Goal: Feedback & Contribution: Submit feedback/report problem

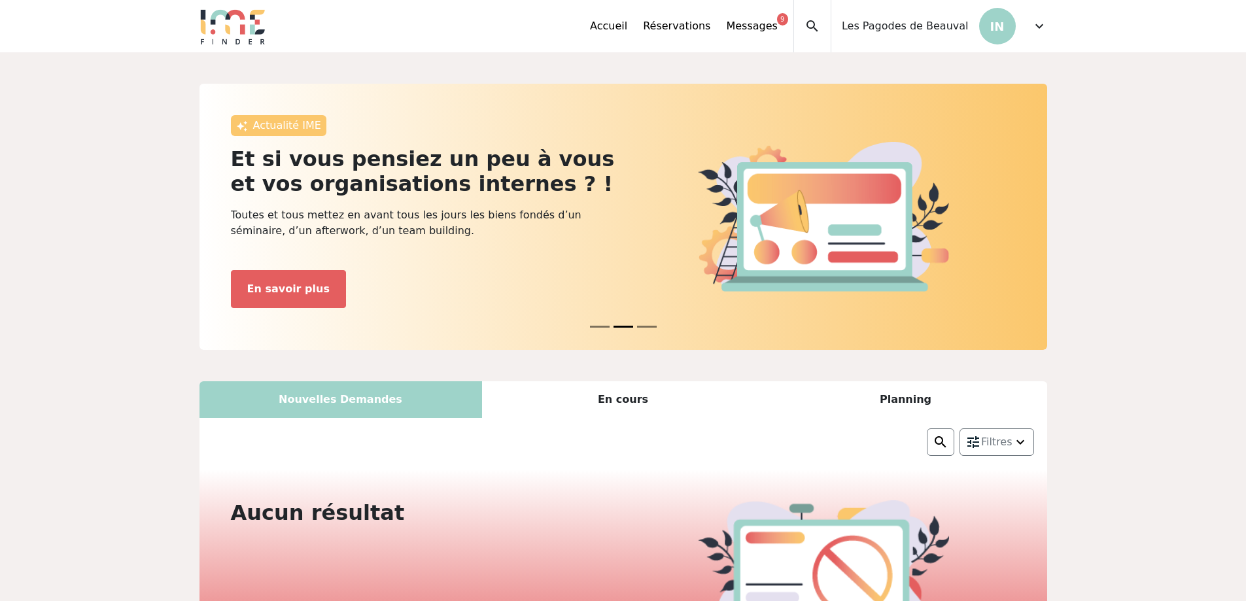
click at [1035, 24] on span "expand_more" at bounding box center [1039, 26] width 16 height 16
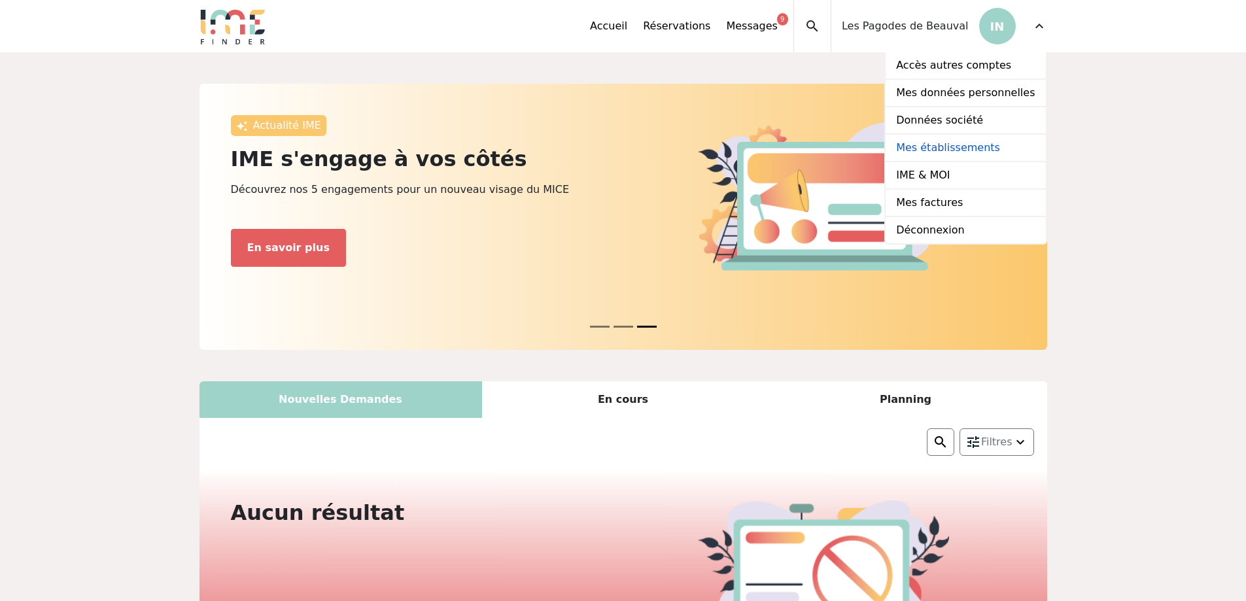
click at [934, 152] on link "Mes établissements" at bounding box center [965, 148] width 160 height 27
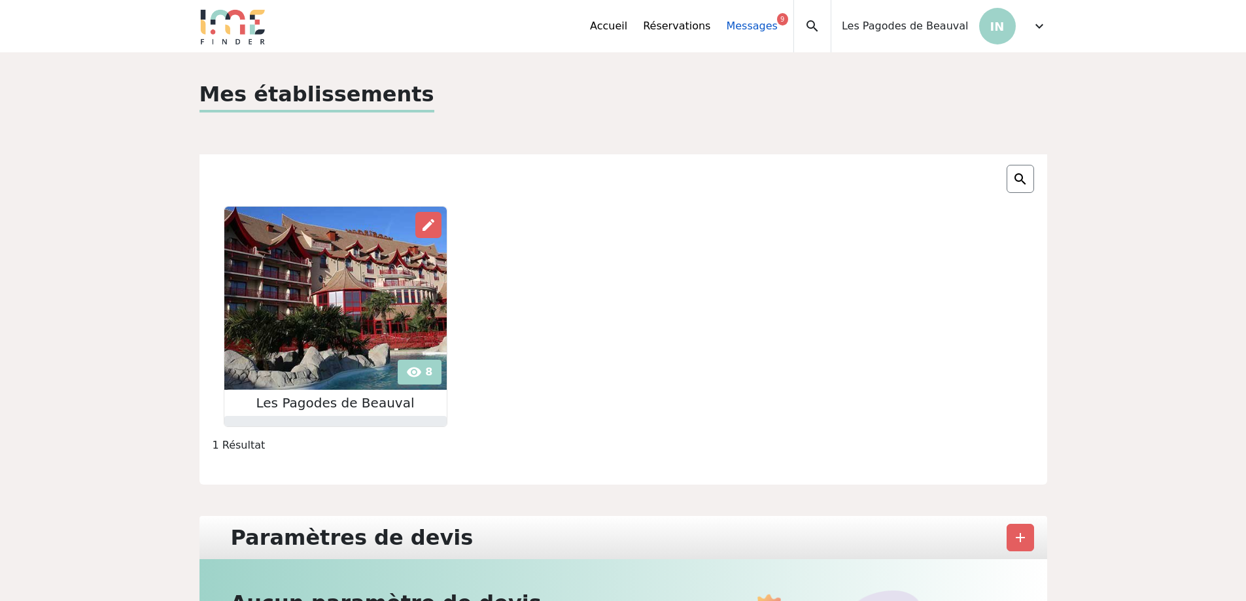
click at [777, 25] on link "Messages 9" at bounding box center [751, 26] width 51 height 16
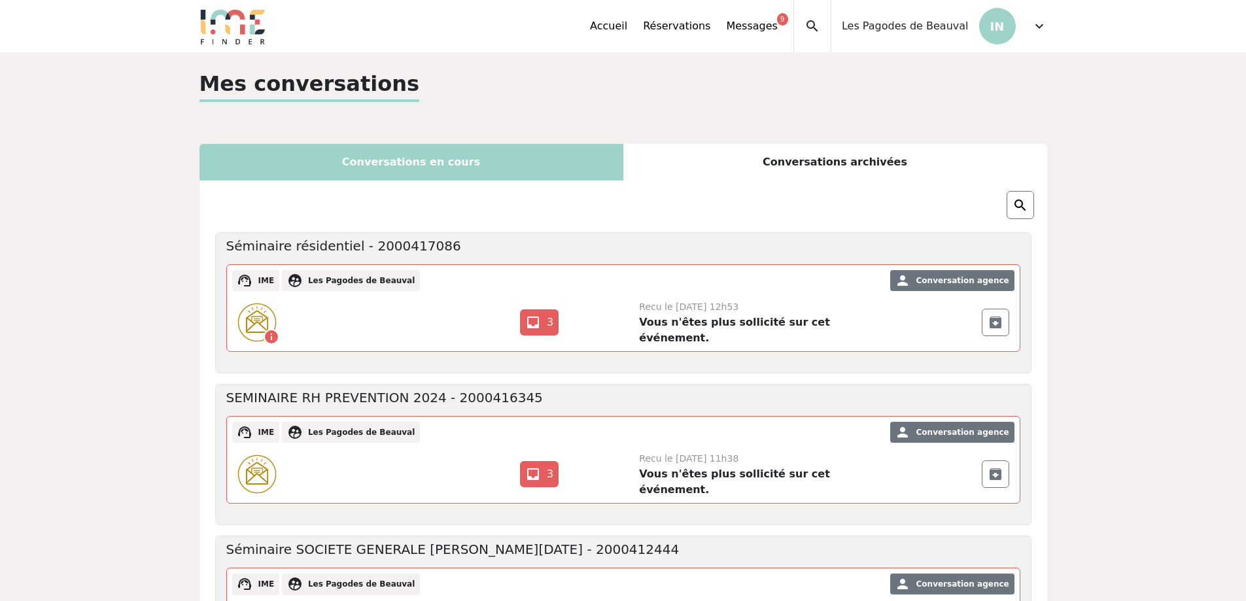
click at [1035, 25] on span "expand_more" at bounding box center [1039, 26] width 16 height 16
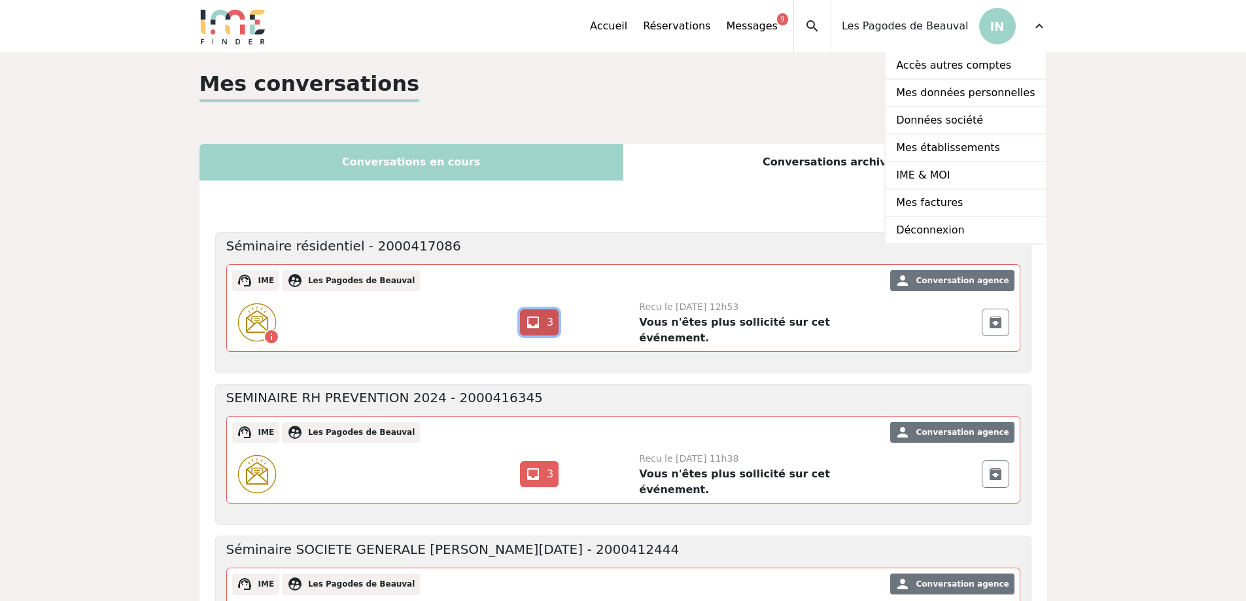
click at [545, 314] on link "inbox 3" at bounding box center [539, 322] width 39 height 26
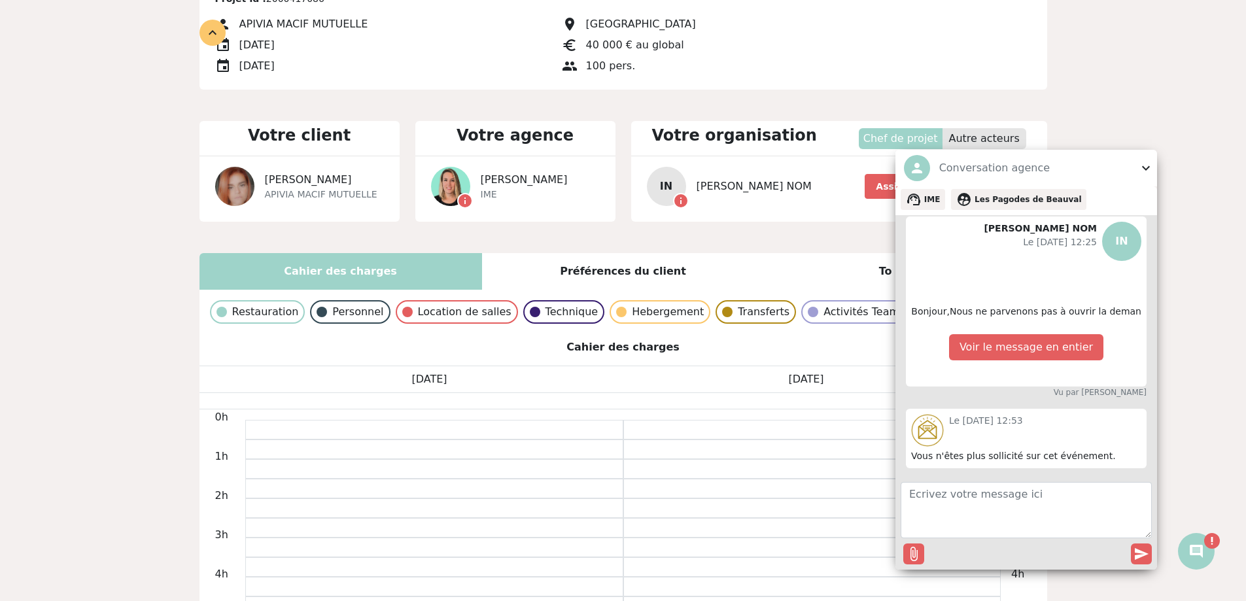
scroll to position [105, 0]
click at [1147, 165] on span "expand_more" at bounding box center [1146, 168] width 16 height 16
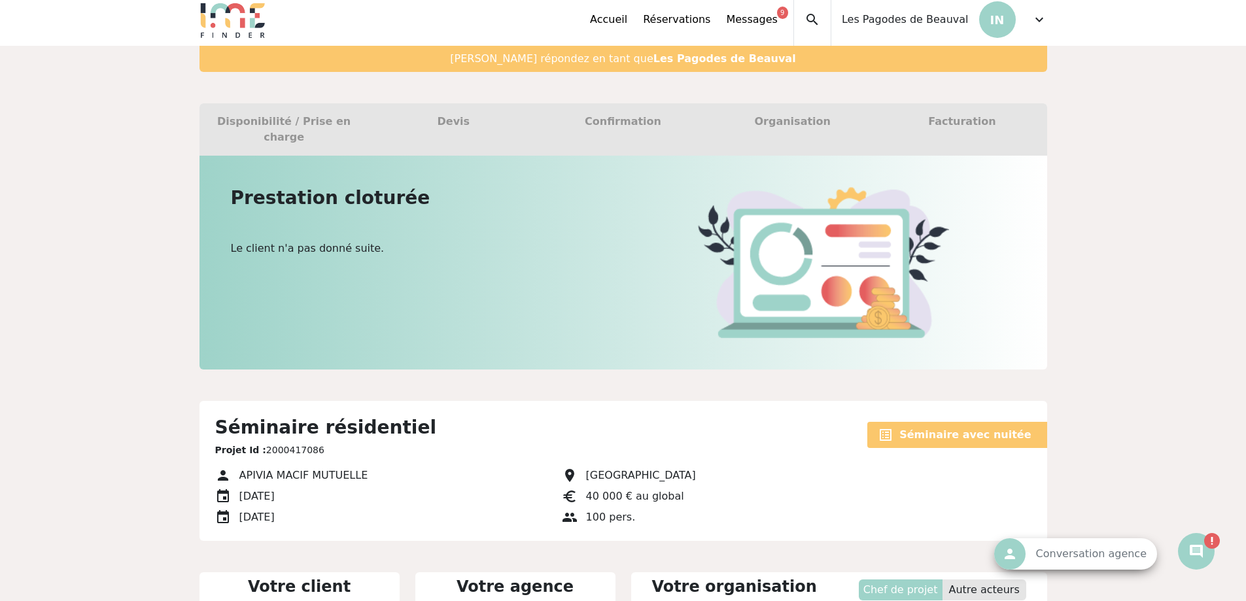
scroll to position [0, 0]
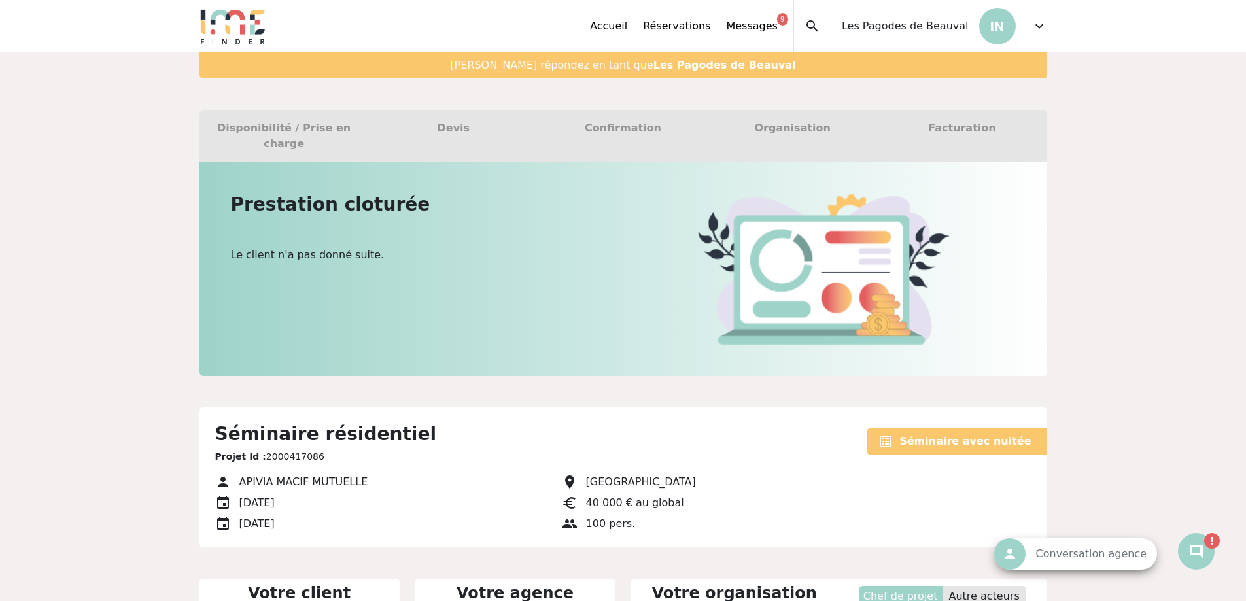
click at [1039, 31] on span "expand_more" at bounding box center [1039, 26] width 16 height 16
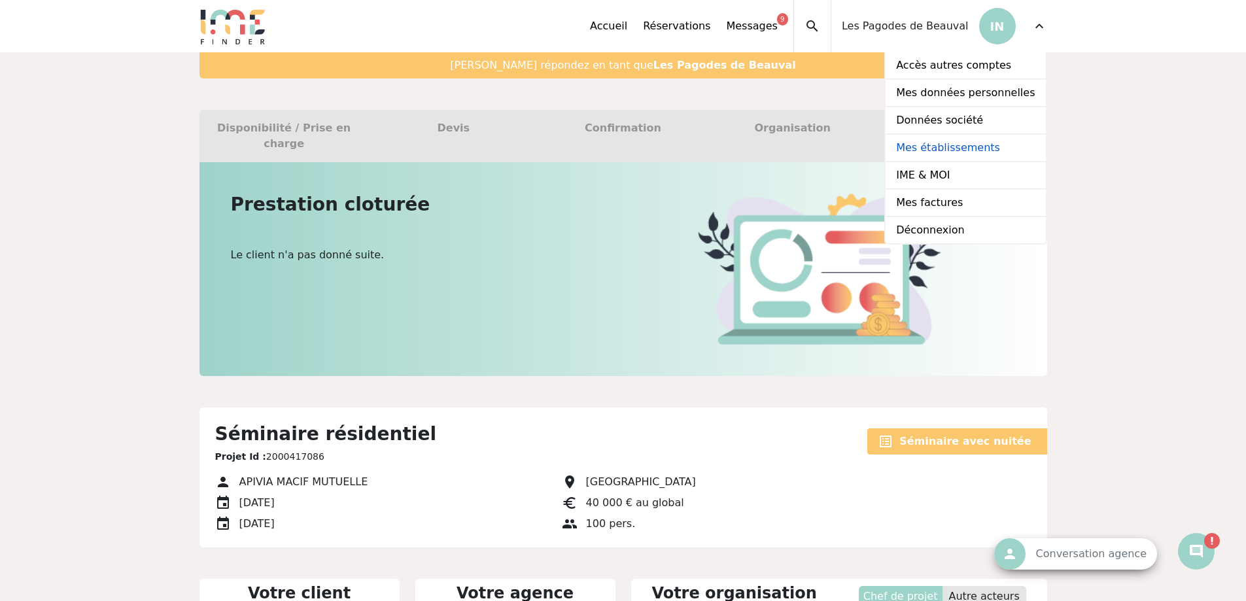
click at [940, 150] on link "Mes établissements" at bounding box center [965, 148] width 160 height 27
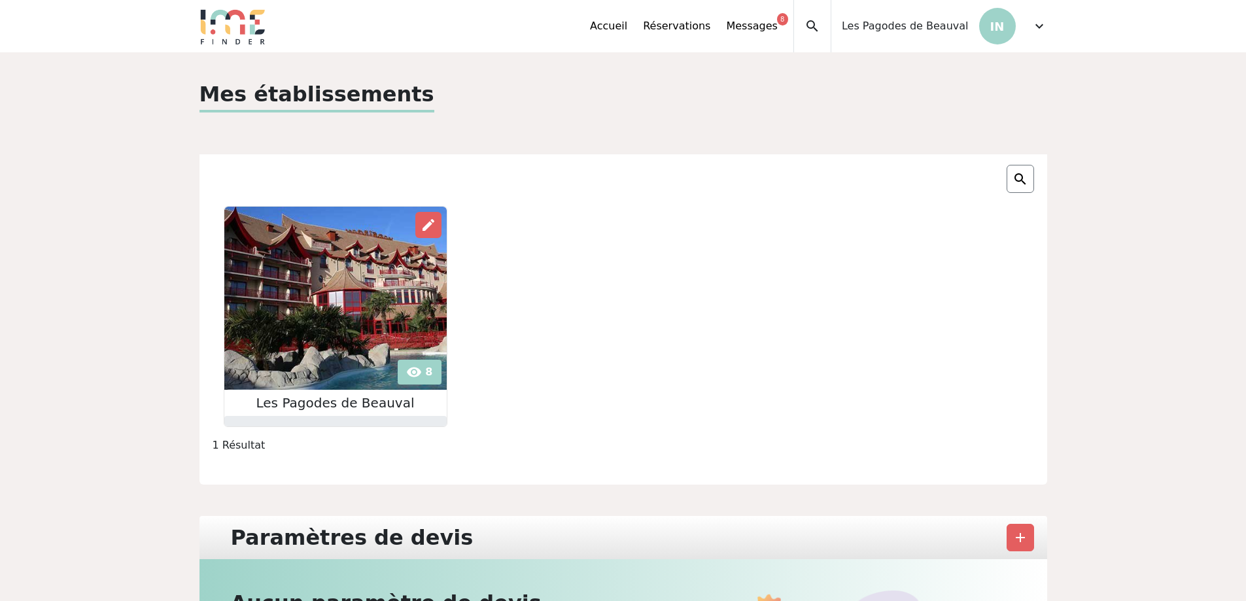
click at [313, 337] on img at bounding box center [335, 298] width 222 height 183
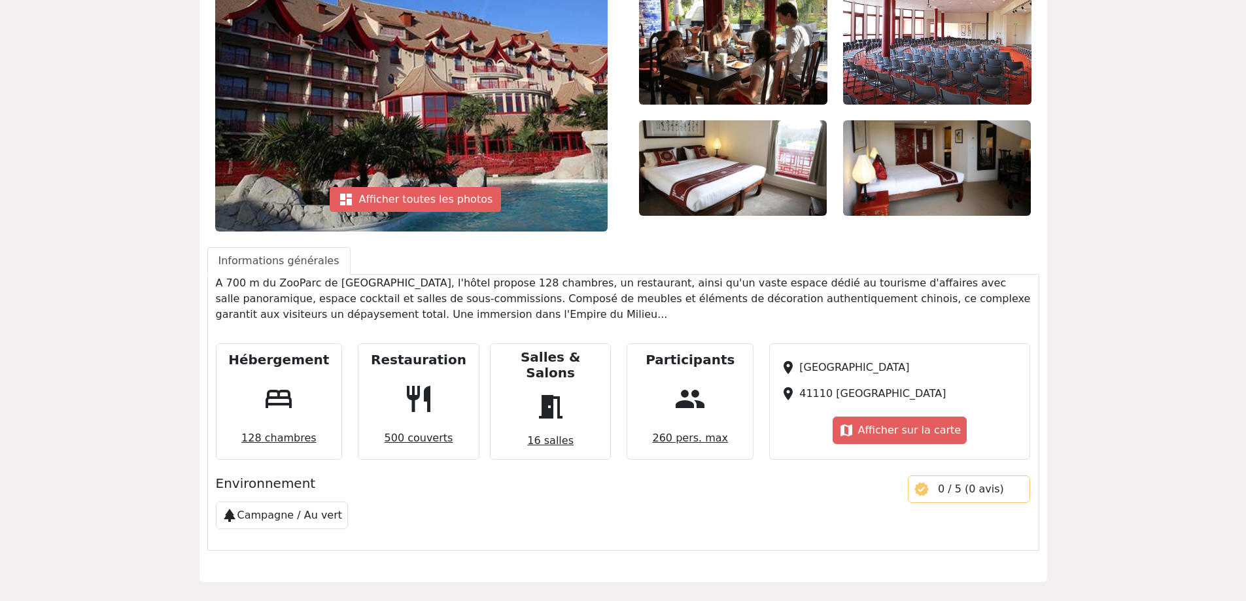
scroll to position [196, 0]
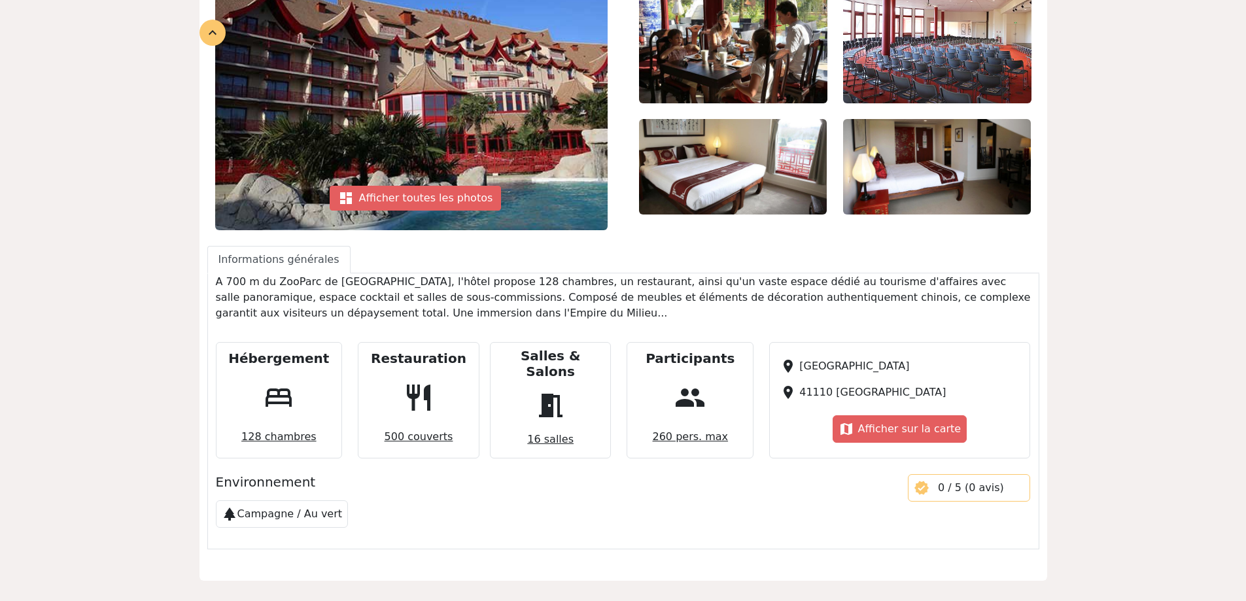
click at [300, 426] on span "128 chambres" at bounding box center [279, 437] width 86 height 26
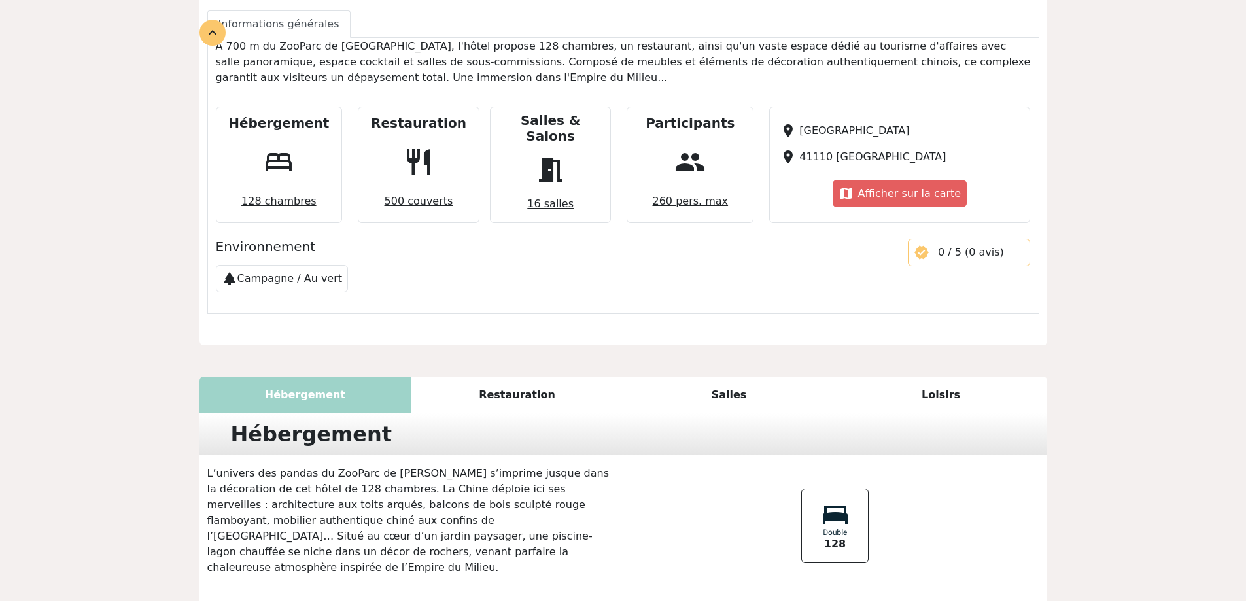
scroll to position [496, 0]
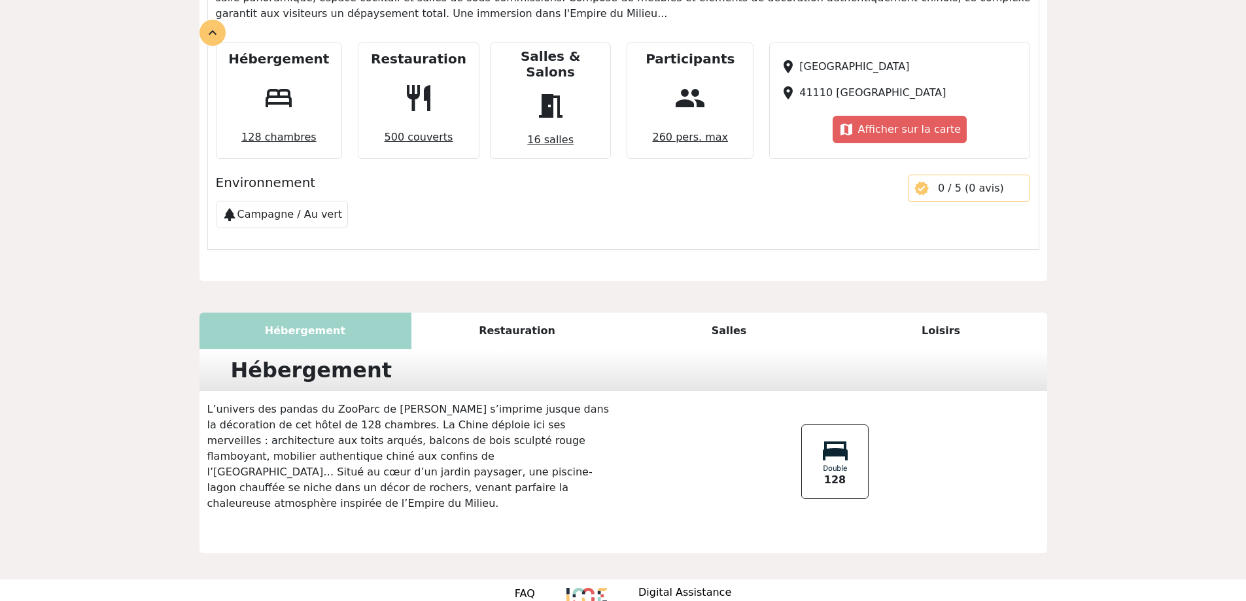
click at [840, 472] on span "128" at bounding box center [835, 480] width 22 height 16
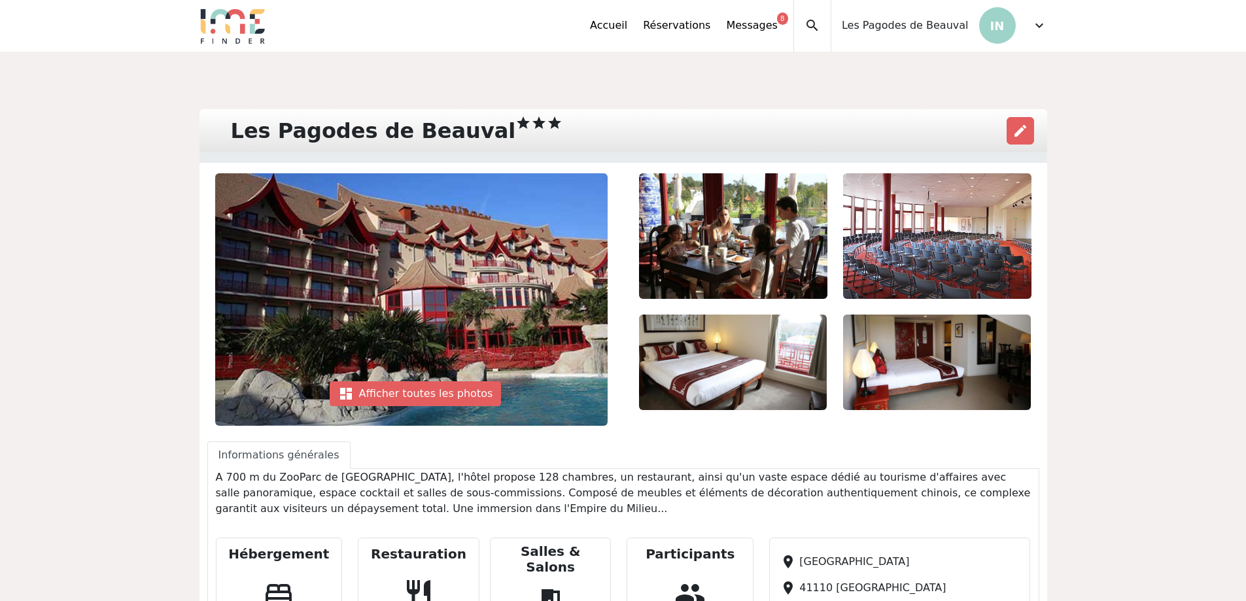
scroll to position [0, 0]
click at [1030, 127] on button "edit" at bounding box center [1019, 131] width 27 height 27
click at [1016, 131] on span "edit" at bounding box center [1020, 132] width 16 height 16
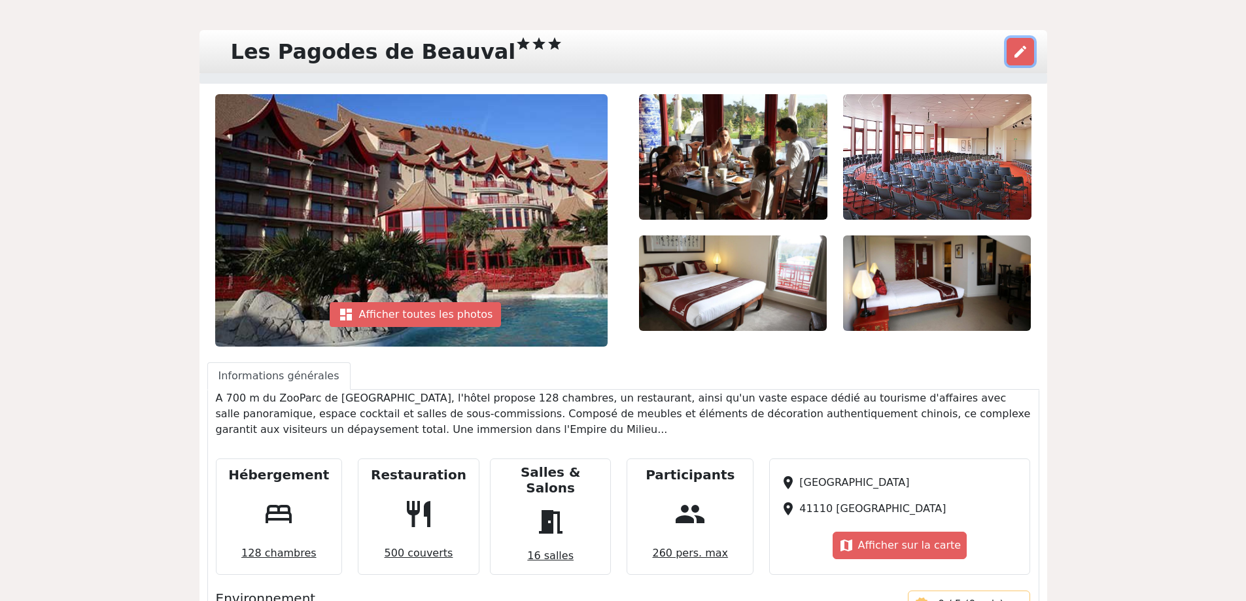
scroll to position [196, 0]
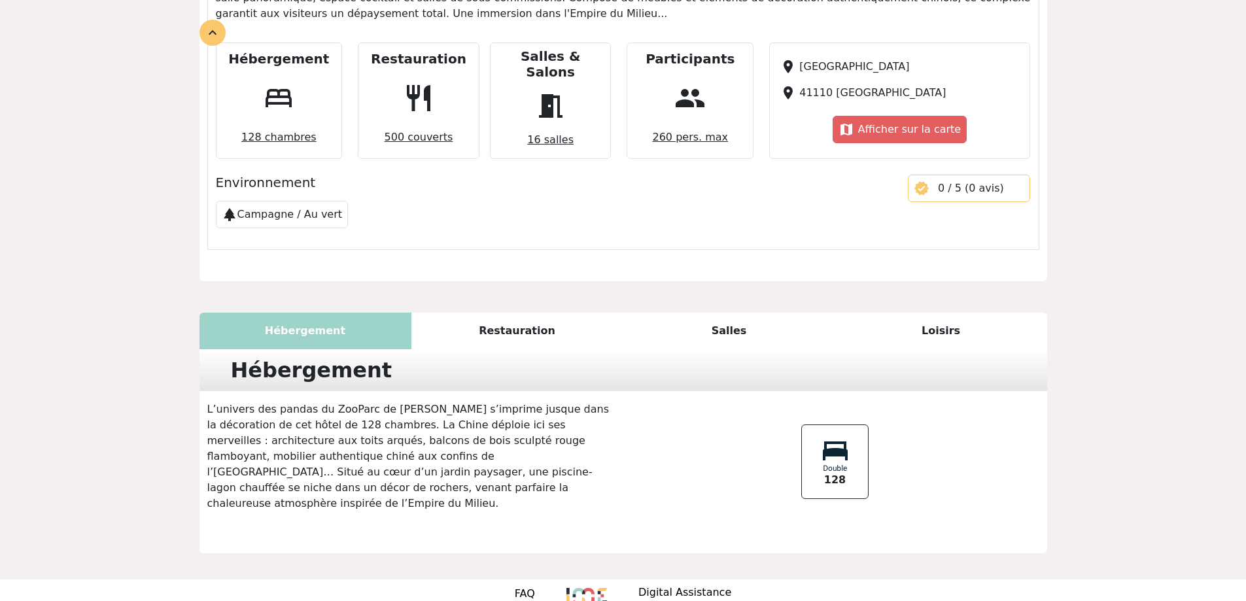
click at [528, 320] on div "Restauration" at bounding box center [517, 331] width 212 height 37
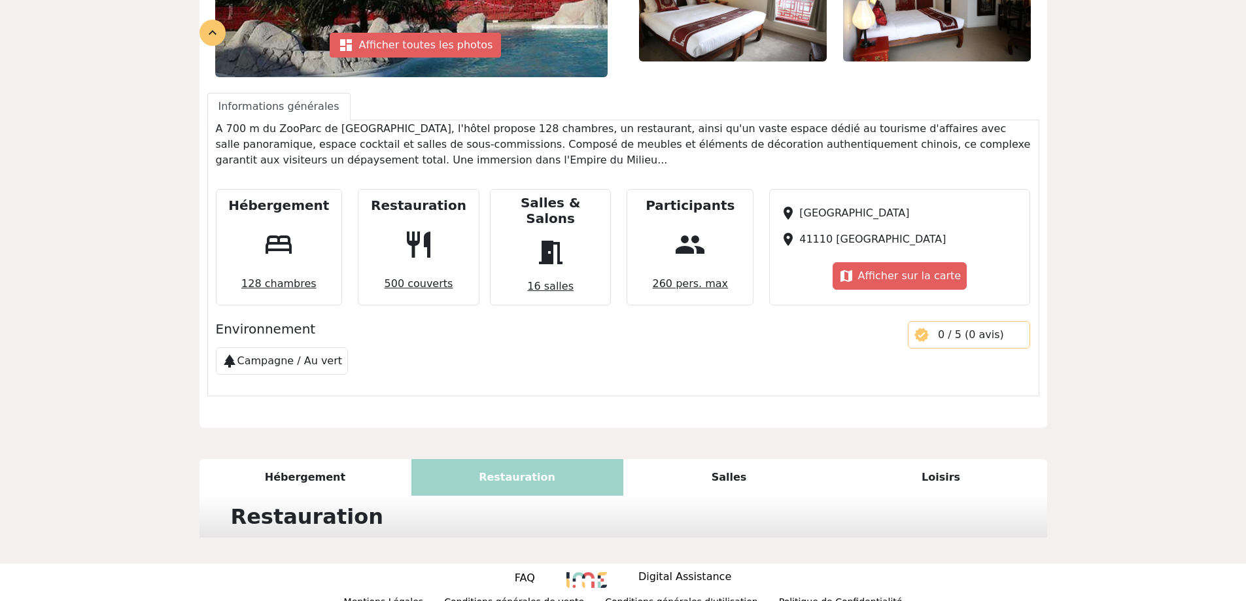
scroll to position [466, 0]
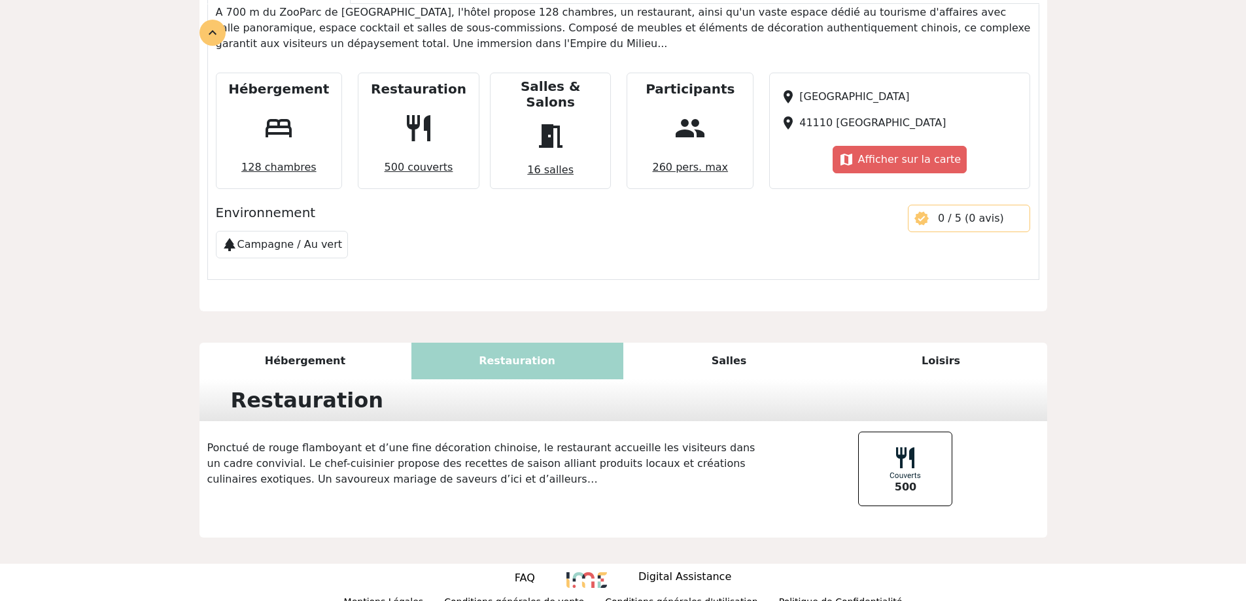
click at [723, 343] on div "Salles" at bounding box center [729, 361] width 212 height 37
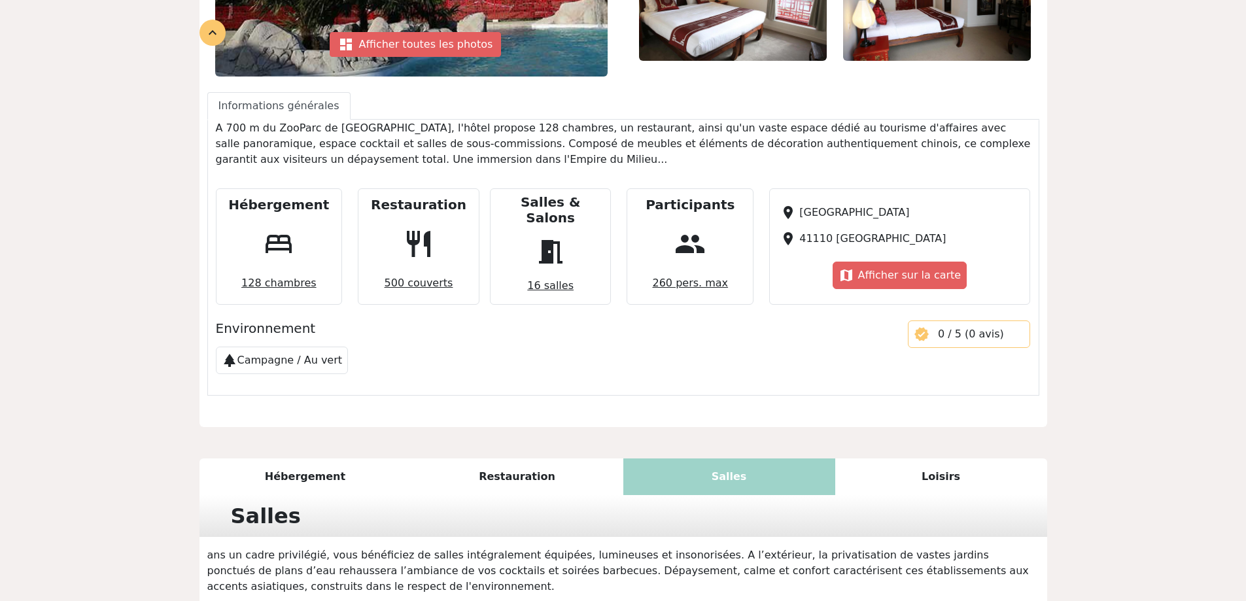
scroll to position [345, 0]
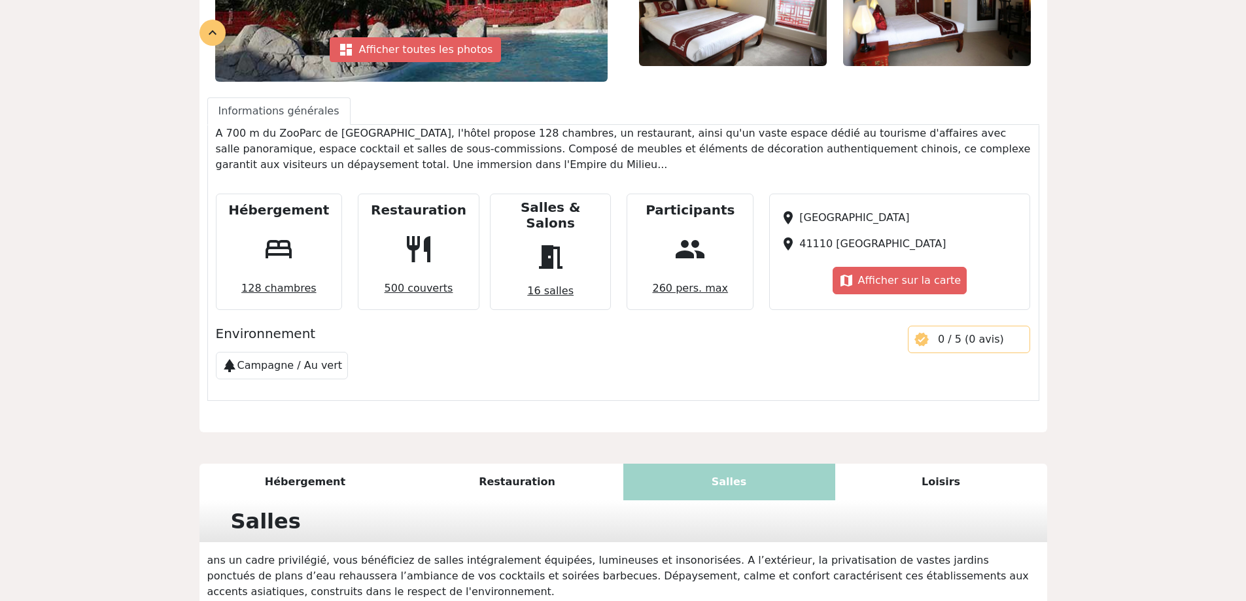
click at [903, 464] on div "Loisirs" at bounding box center [941, 482] width 212 height 37
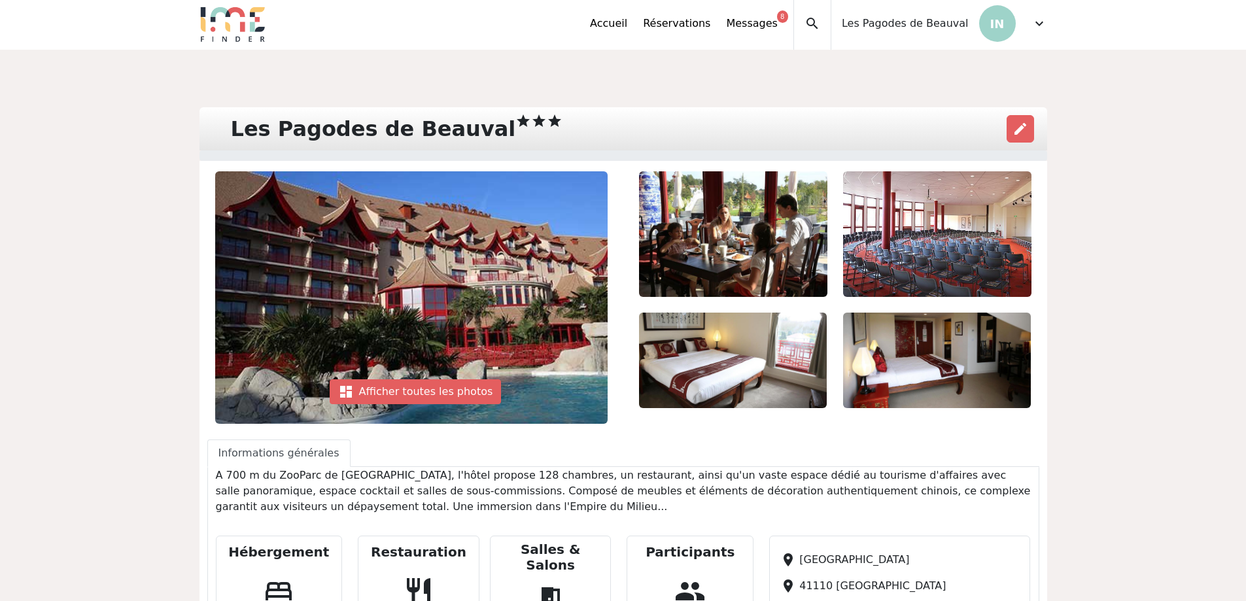
scroll to position [0, 0]
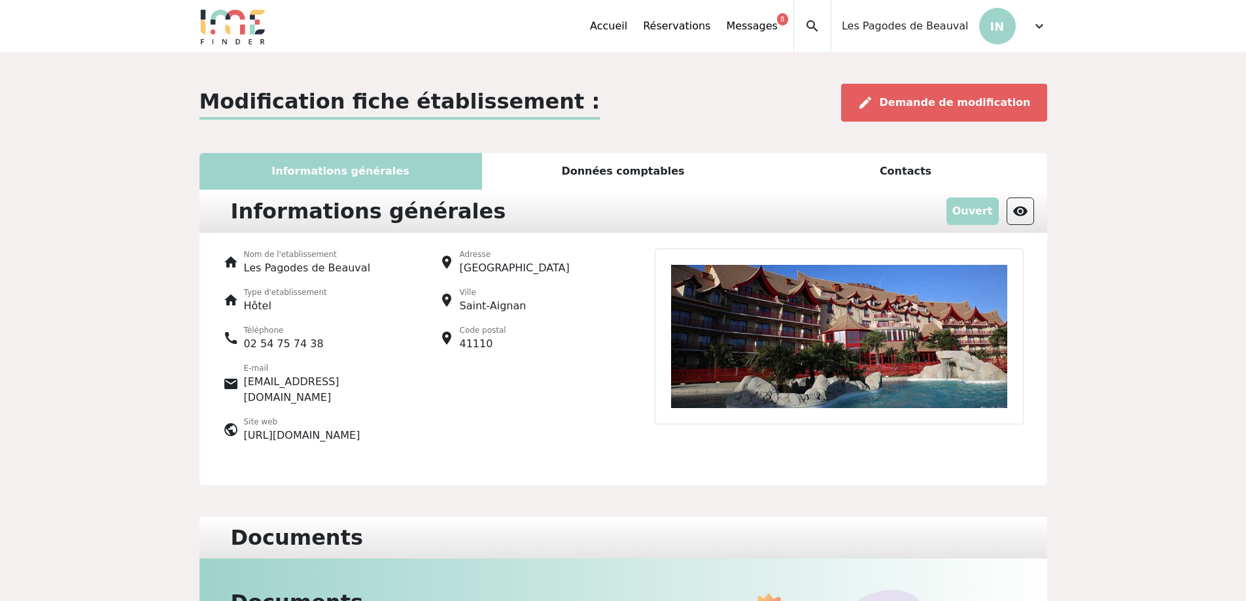
click at [629, 165] on div "Données comptables" at bounding box center [623, 171] width 282 height 37
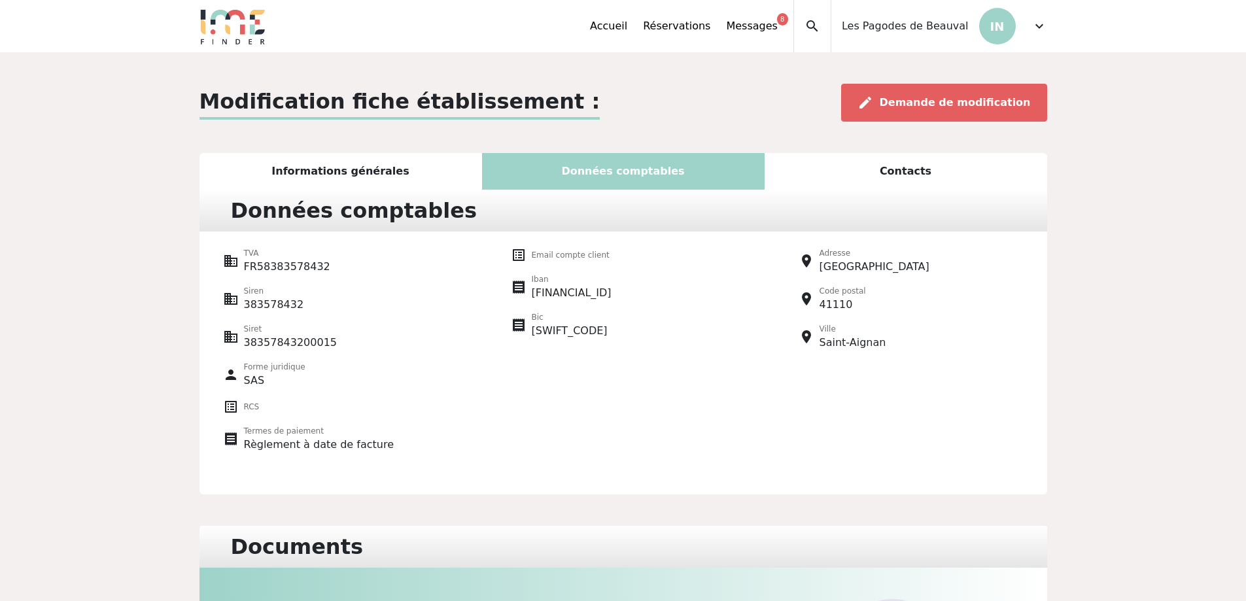
click at [918, 172] on div "Contacts" at bounding box center [905, 171] width 282 height 37
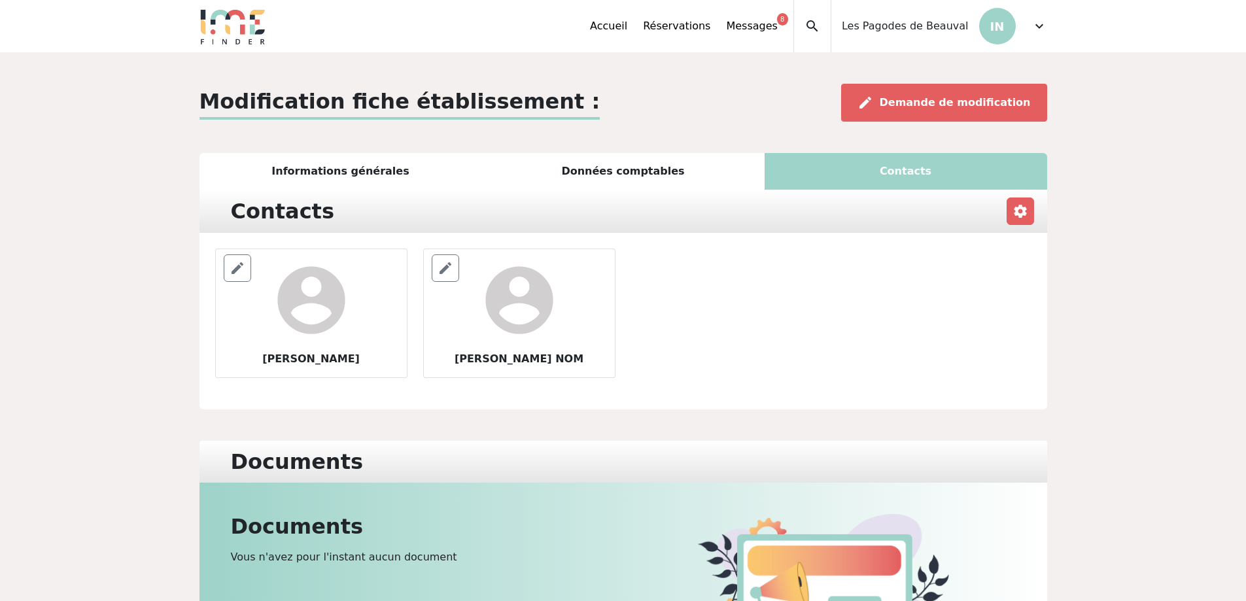
click at [338, 164] on div "Informations générales" at bounding box center [340, 171] width 282 height 37
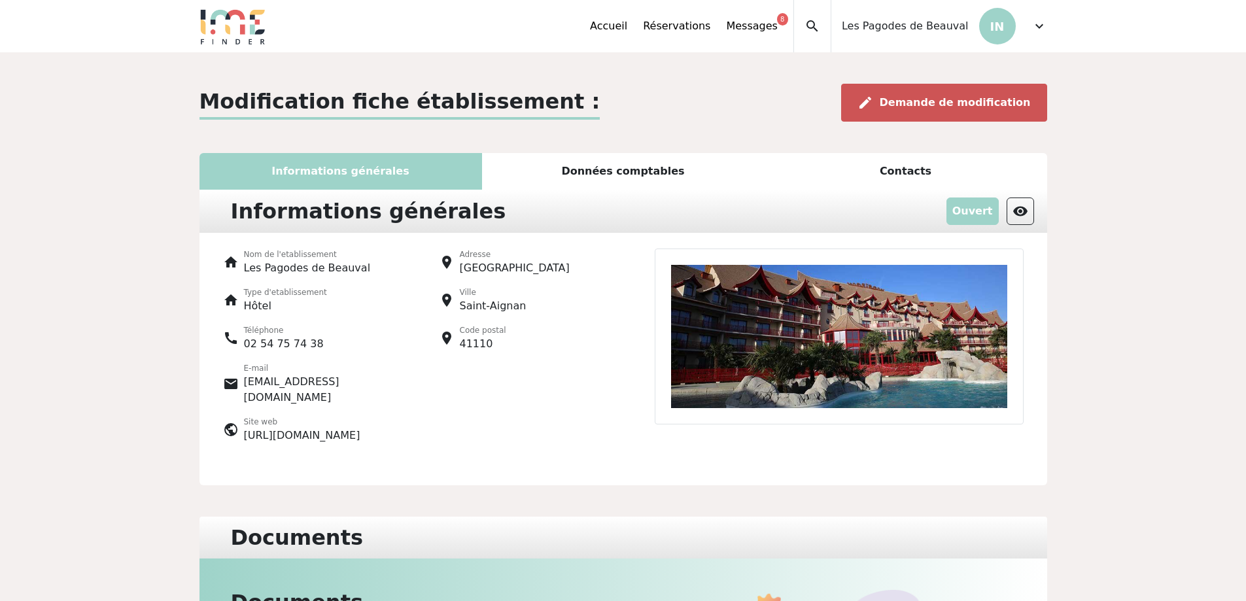
click at [911, 101] on span "Demande de modification" at bounding box center [954, 102] width 151 height 12
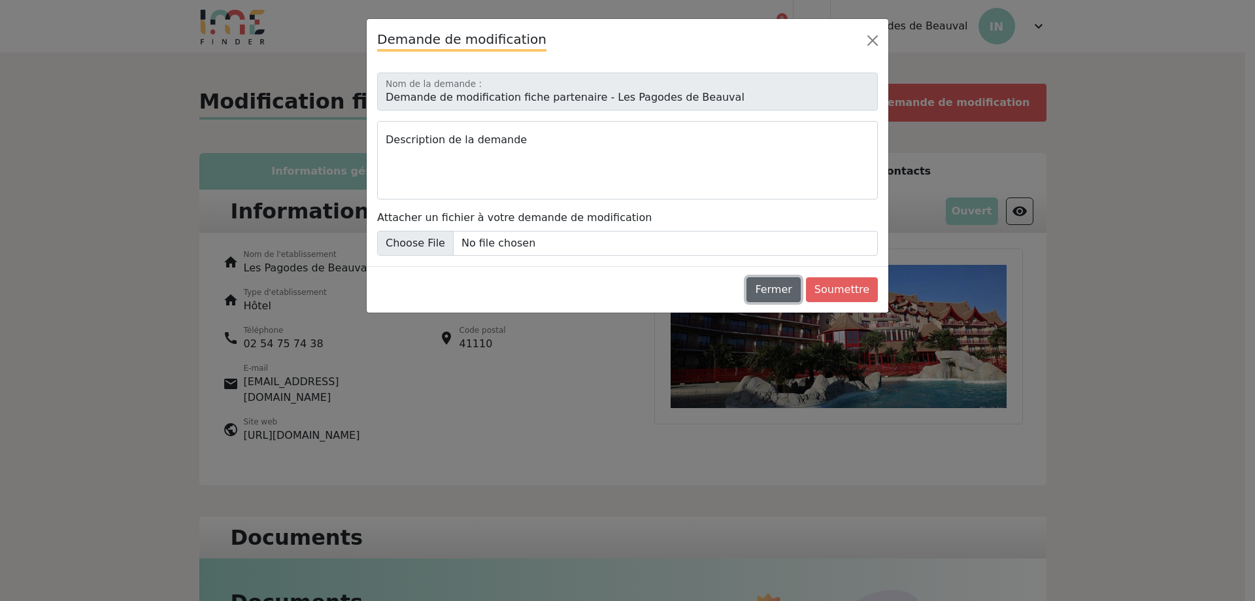
click at [781, 290] on button "Fermer" at bounding box center [774, 289] width 54 height 25
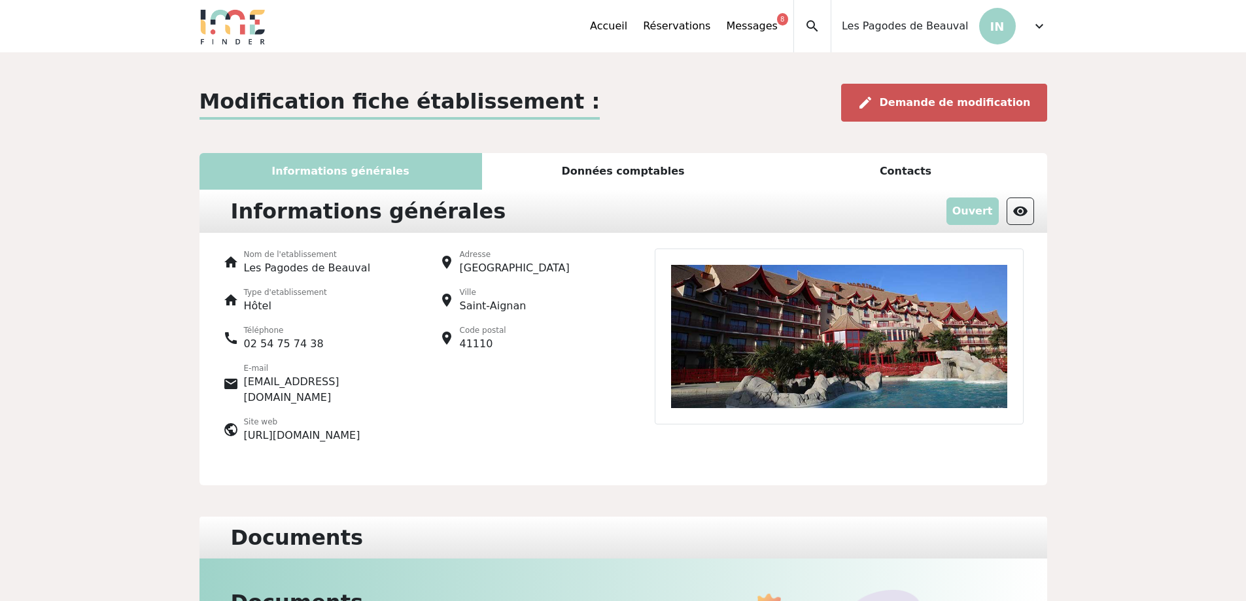
click at [931, 92] on div "edit Demande de modification" at bounding box center [944, 103] width 206 height 38
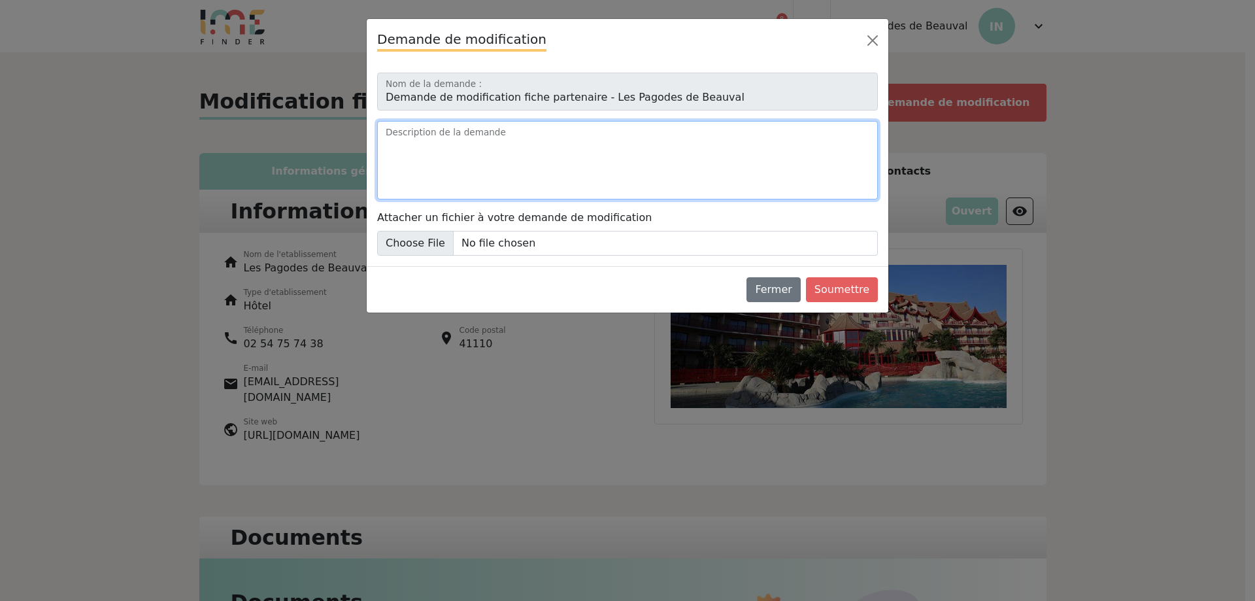
click at [486, 133] on textarea "Description de la demande" at bounding box center [627, 160] width 501 height 78
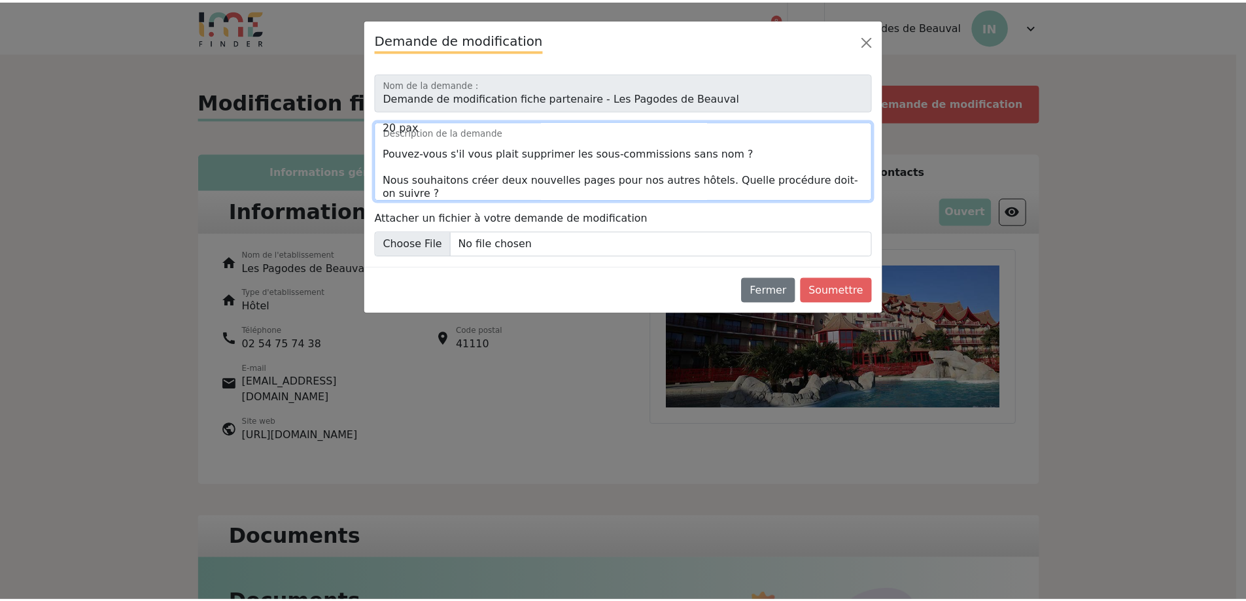
scroll to position [136, 0]
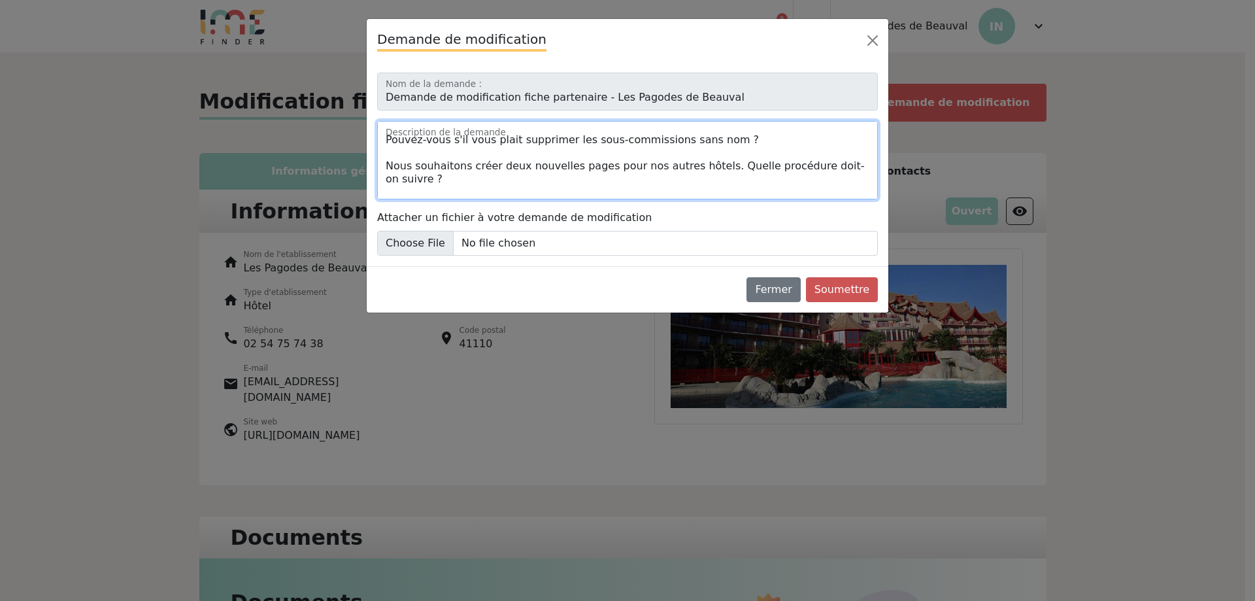
type textarea "Bonjour, Nous aimerions mettre à jour les capacités pour notre hôtel Les Pagode…"
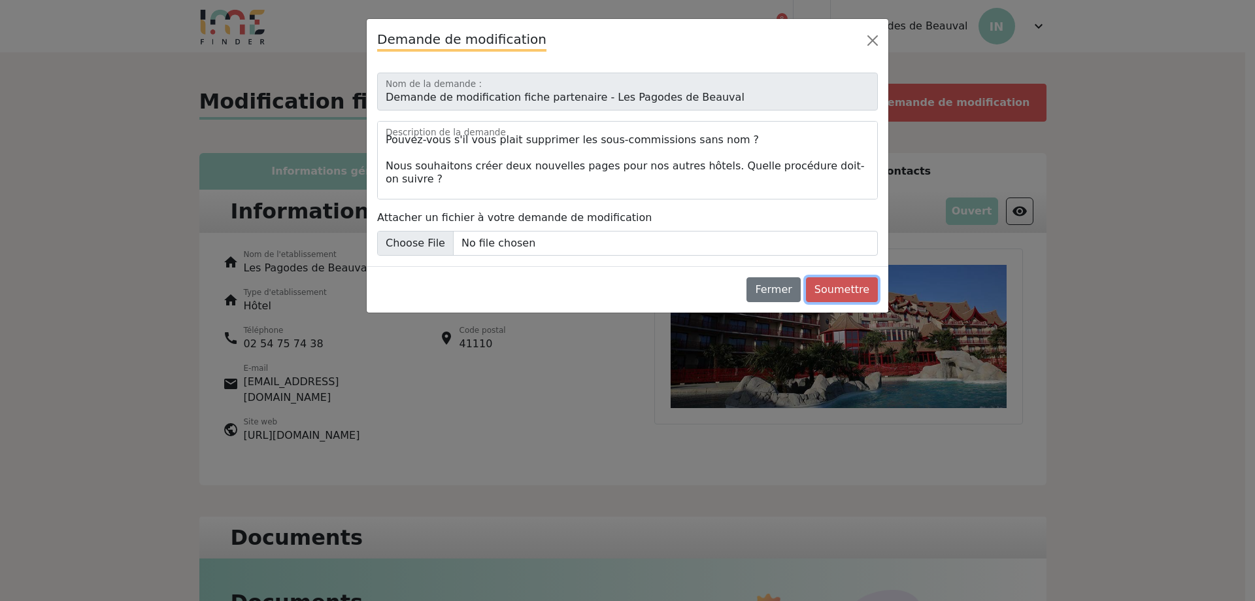
click at [815, 284] on button "Soumettre" at bounding box center [842, 289] width 72 height 25
